Goal: Information Seeking & Learning: Learn about a topic

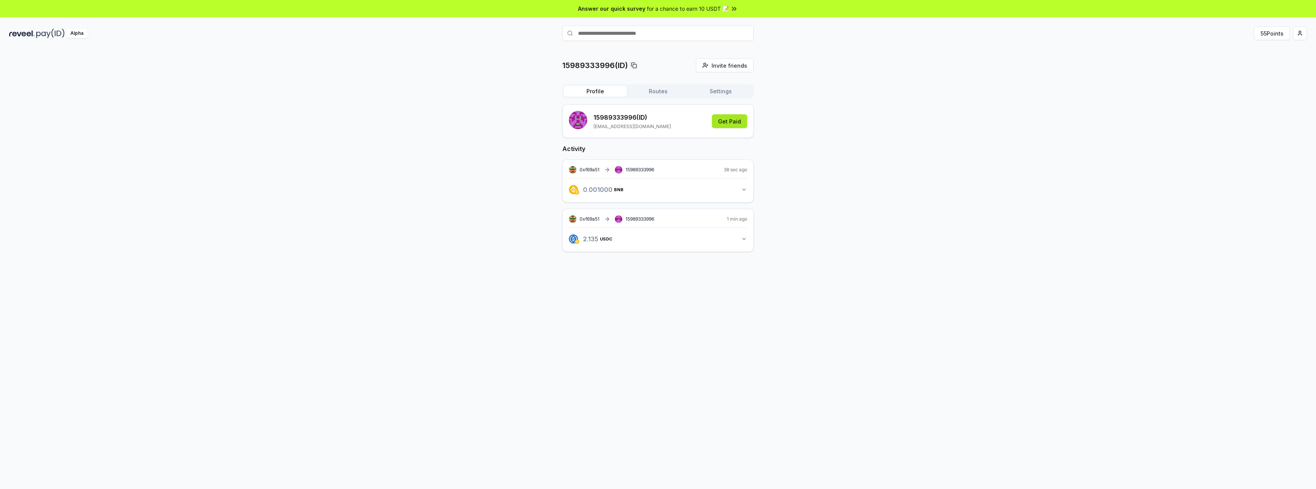
click at [736, 122] on button "Get Paid" at bounding box center [729, 121] width 35 height 14
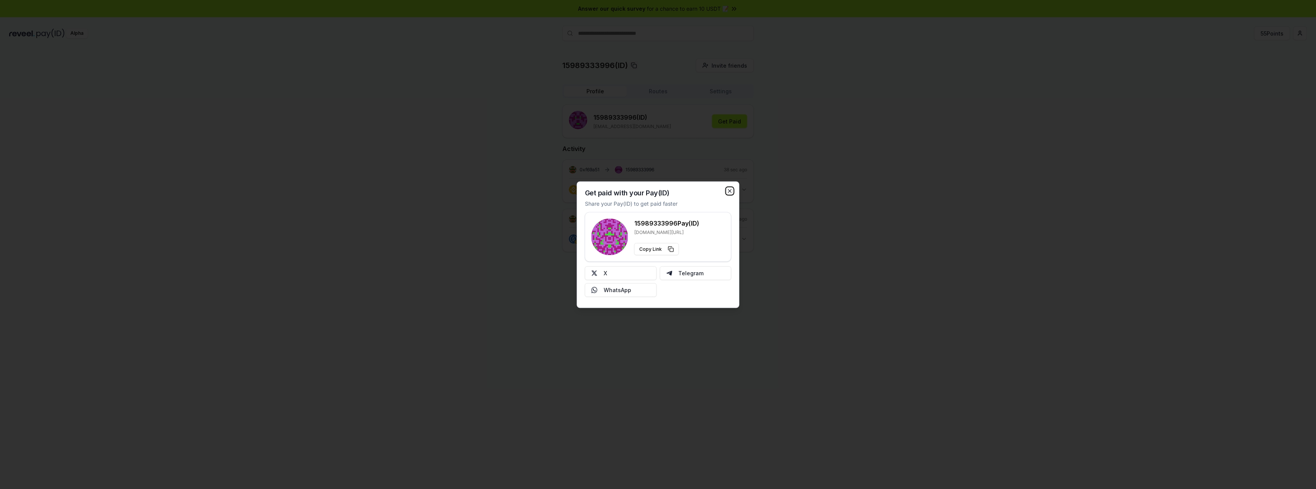
click at [730, 190] on icon "button" at bounding box center [730, 191] width 6 height 6
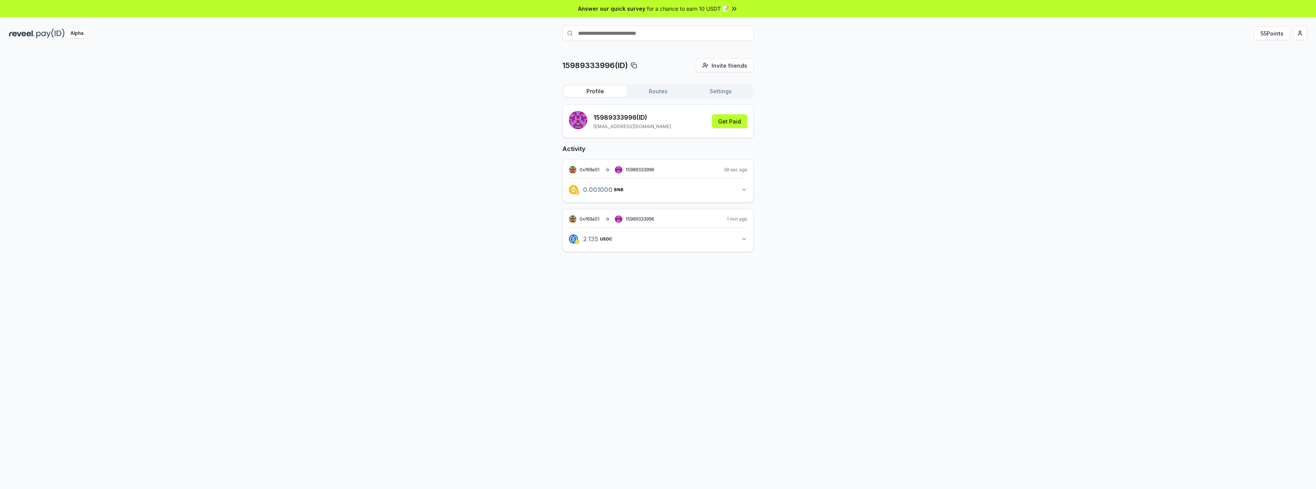
click at [725, 9] on span "for a chance to earn 10 USDT 📝" at bounding box center [688, 9] width 82 height 8
